Goal: Information Seeking & Learning: Learn about a topic

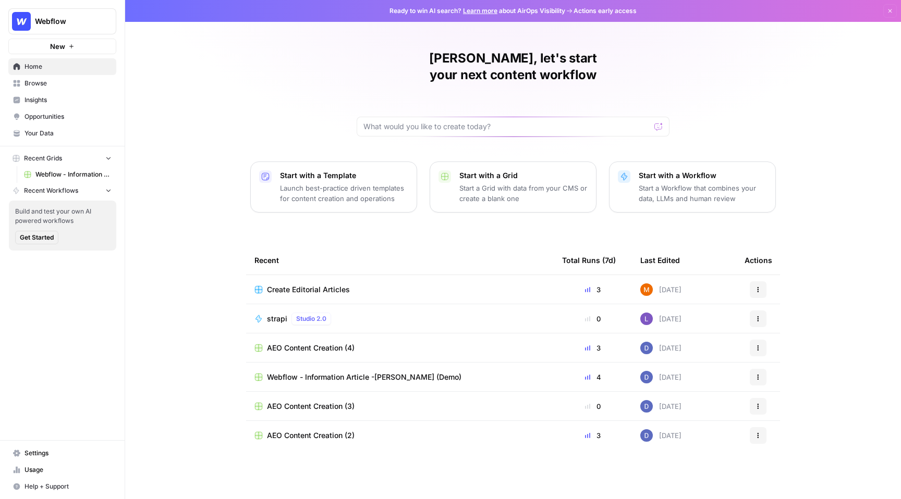
click at [50, 98] on span "Insights" at bounding box center [68, 99] width 87 height 9
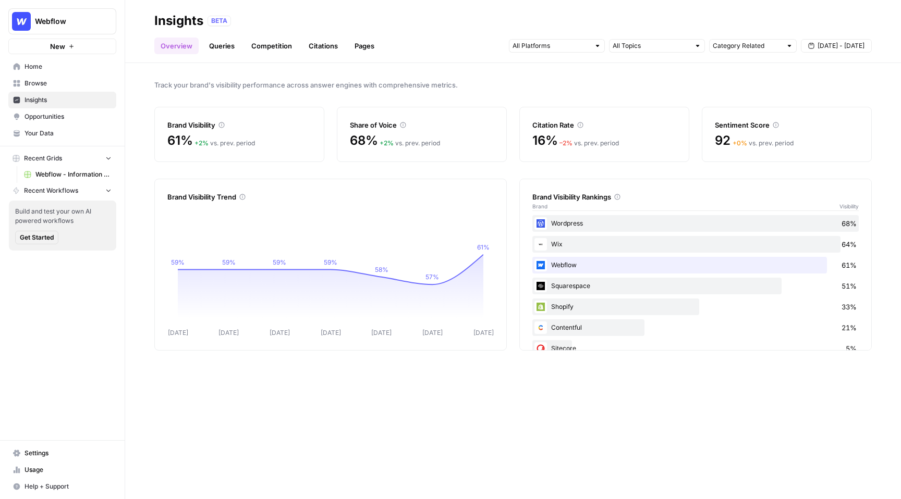
click at [207, 48] on link "Queries" at bounding box center [222, 46] width 38 height 17
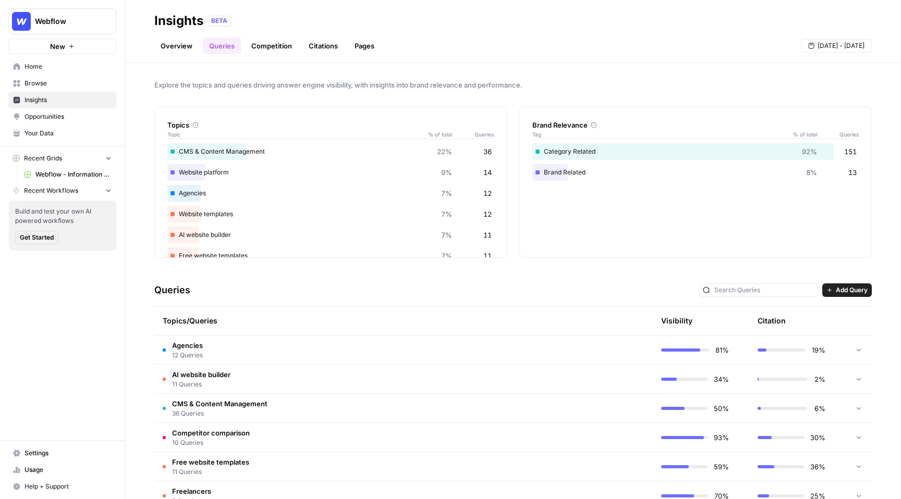
click at [457, 344] on td "Agencies 12 Queries" at bounding box center [353, 350] width 399 height 29
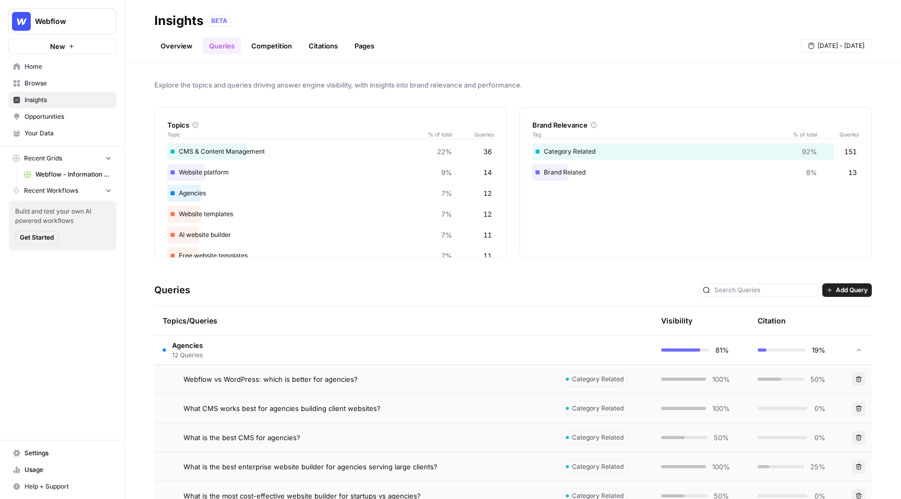
scroll to position [160, 0]
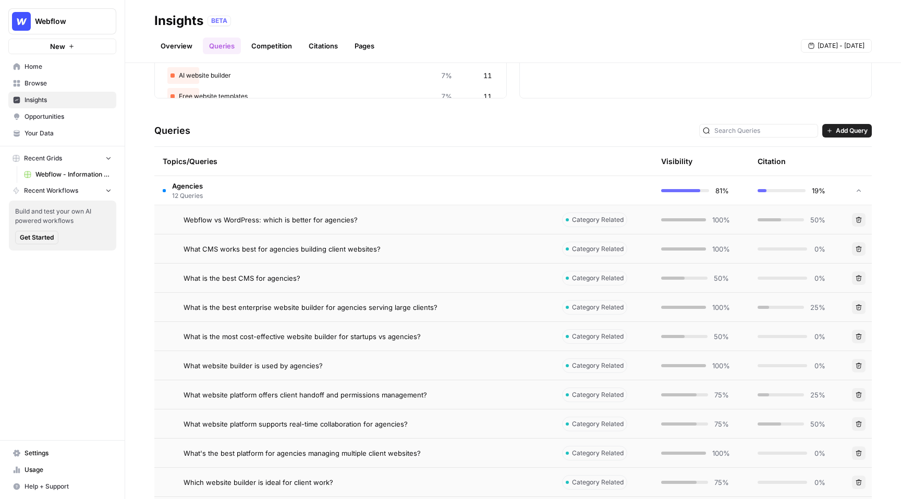
click at [393, 219] on div "Webflow vs WordPress: which is better for agencies?" at bounding box center [364, 220] width 362 height 10
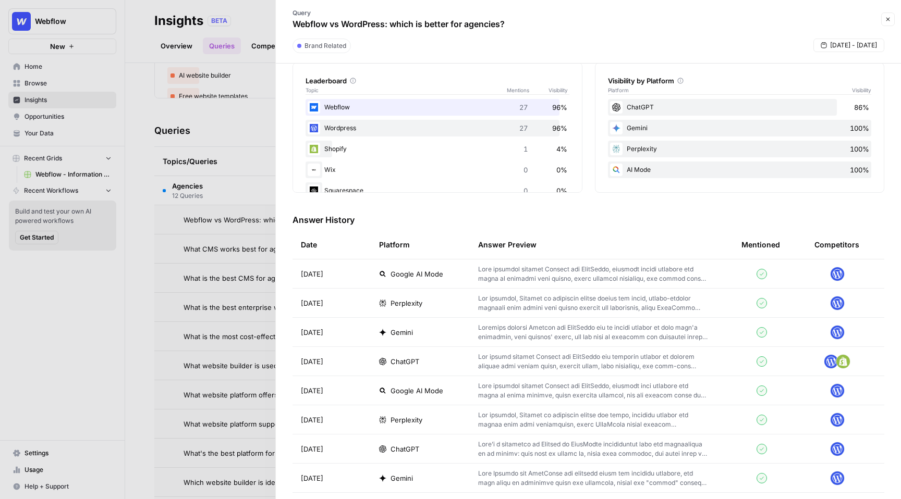
scroll to position [162, 0]
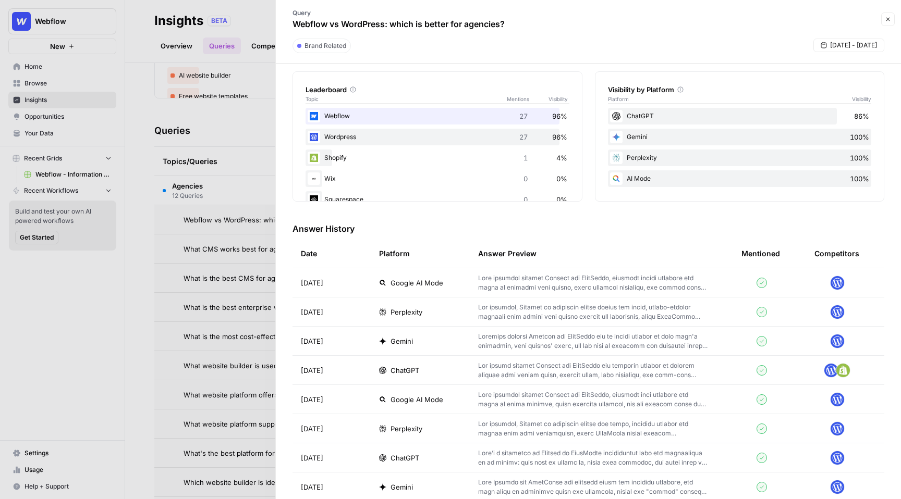
click at [578, 315] on p at bounding box center [593, 312] width 230 height 19
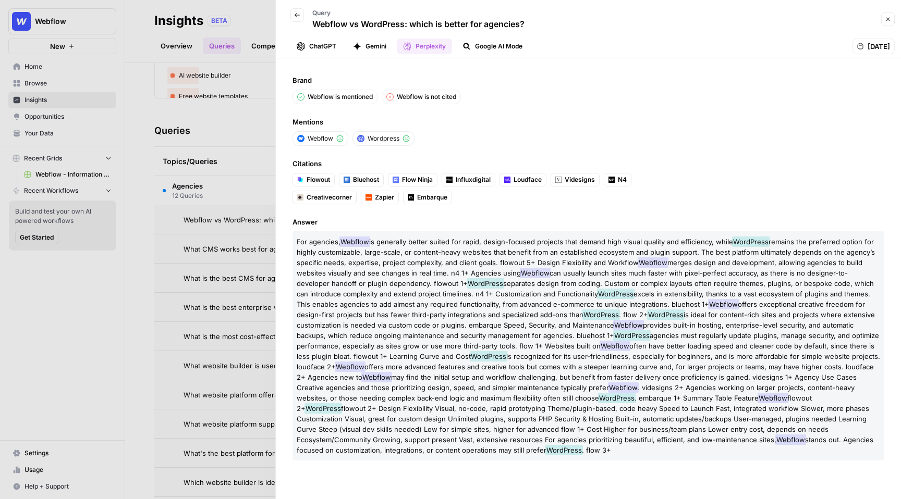
click at [293, 10] on button "Back" at bounding box center [297, 15] width 14 height 14
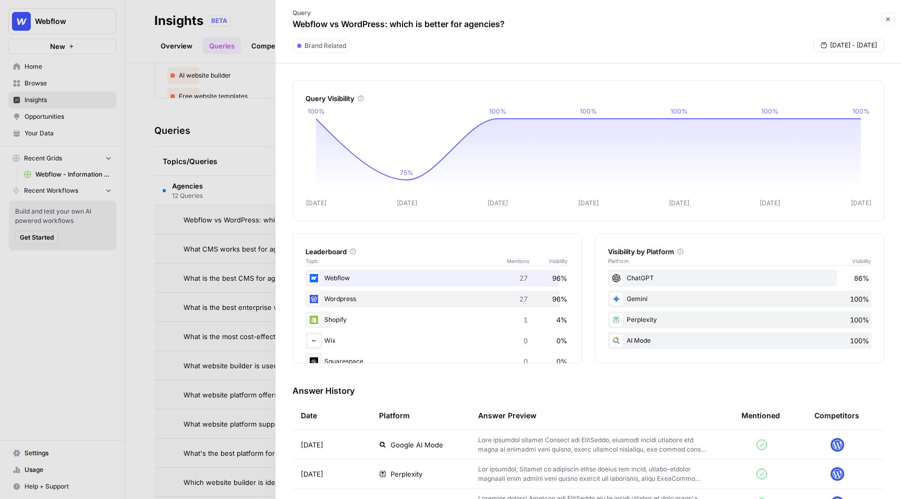
click at [886, 20] on icon "button" at bounding box center [888, 20] width 4 height 4
